Goal: Task Accomplishment & Management: Manage account settings

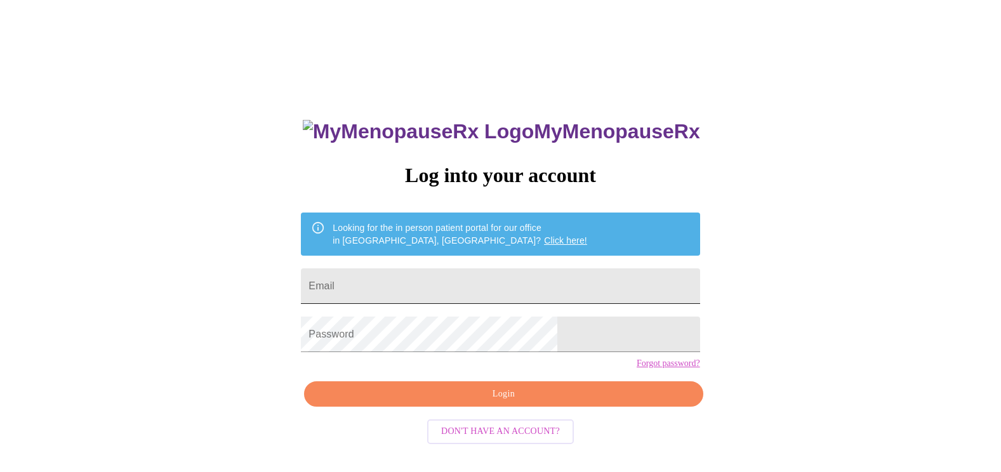
click at [417, 277] on input "Email" at bounding box center [500, 287] width 399 height 36
type input "j"
click at [570, 274] on input "Email" at bounding box center [500, 287] width 399 height 36
type input "[EMAIL_ADDRESS][DOMAIN_NAME]"
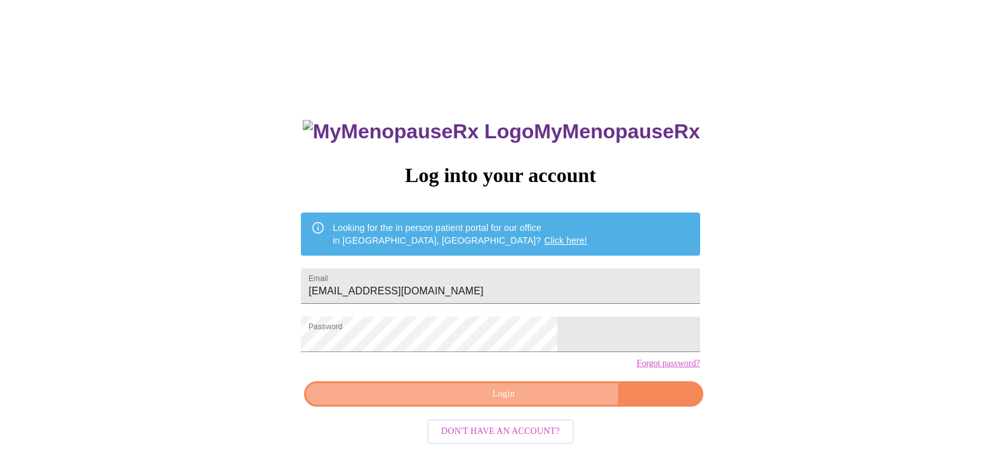
click at [533, 403] on span "Login" at bounding box center [504, 395] width 370 height 16
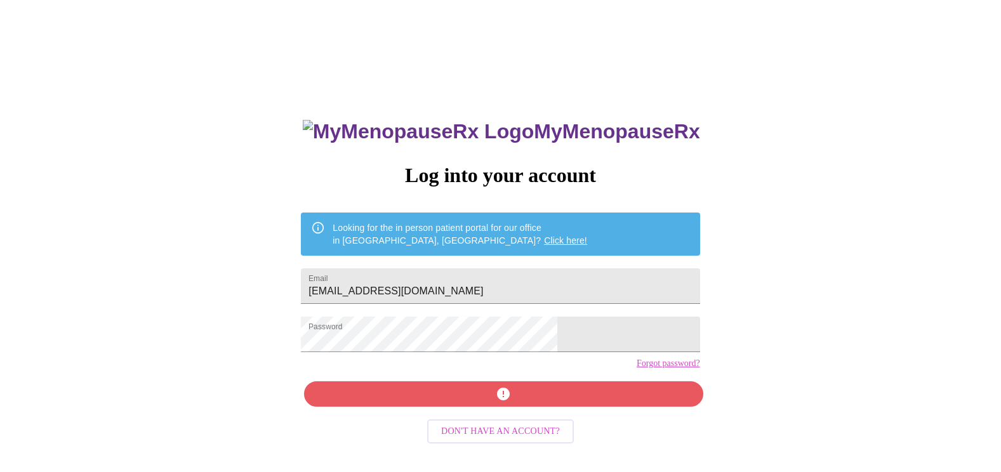
scroll to position [13, 0]
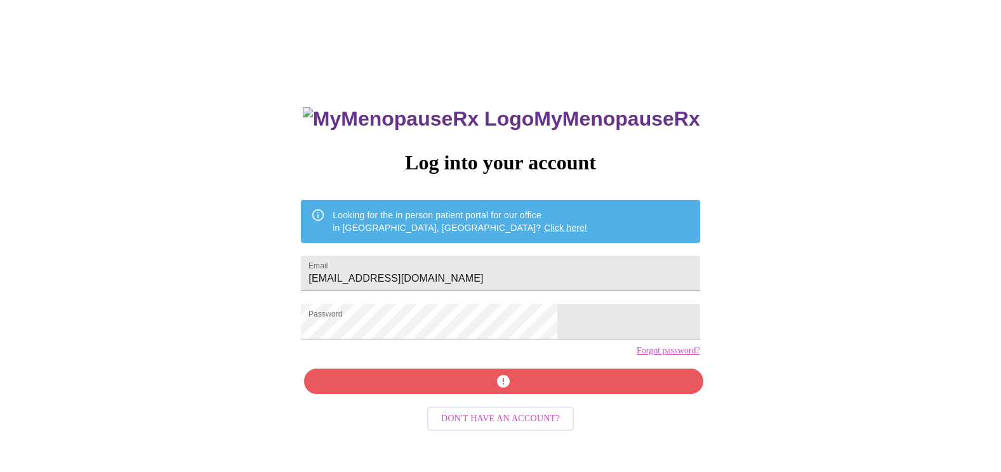
click at [637, 356] on link "Forgot password?" at bounding box center [668, 351] width 63 height 10
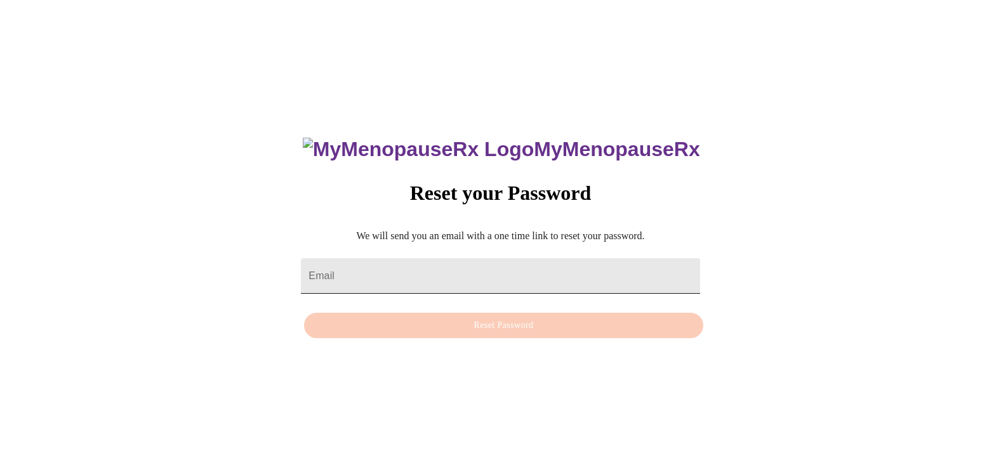
click at [577, 266] on input "Email" at bounding box center [500, 276] width 399 height 36
type input "[EMAIL_ADDRESS][DOMAIN_NAME]"
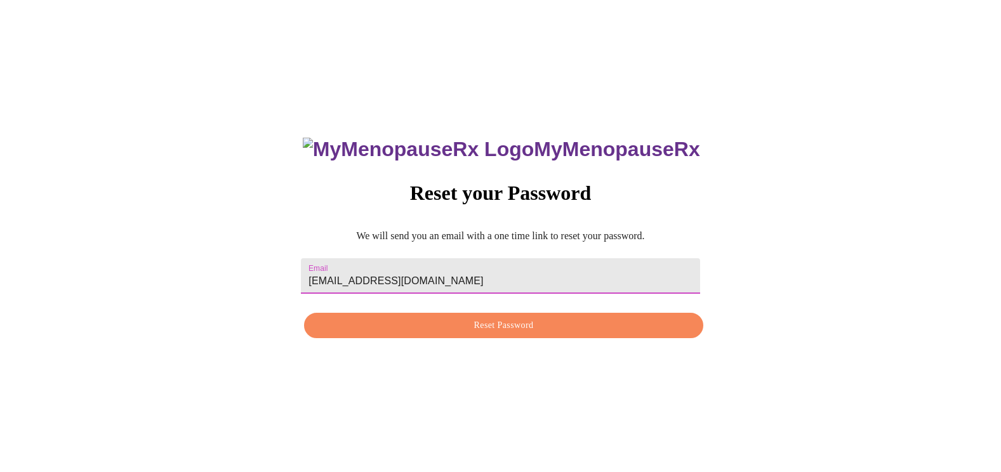
click at [506, 338] on button "Reset Password" at bounding box center [503, 326] width 399 height 26
